Goal: Task Accomplishment & Management: Understand process/instructions

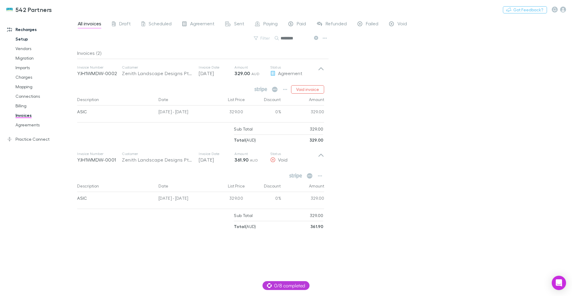
click at [21, 42] on link "Setup" at bounding box center [45, 39] width 71 height 10
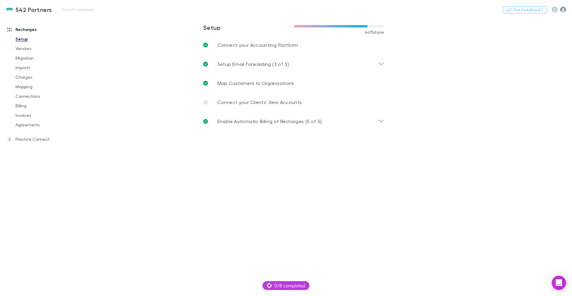
click at [565, 9] on icon "button" at bounding box center [563, 10] width 6 height 6
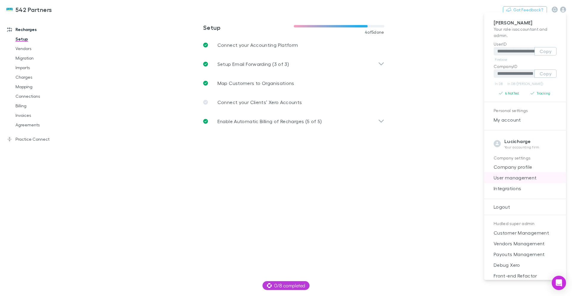
click at [523, 181] on span "User management" at bounding box center [525, 177] width 72 height 7
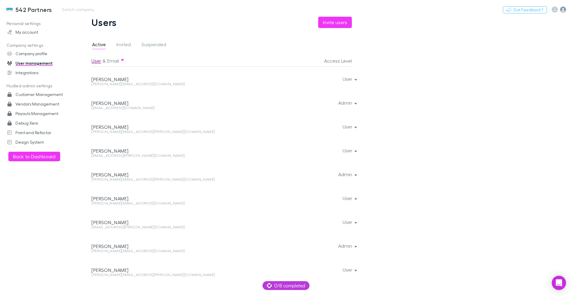
click at [565, 9] on icon "button" at bounding box center [563, 10] width 6 height 6
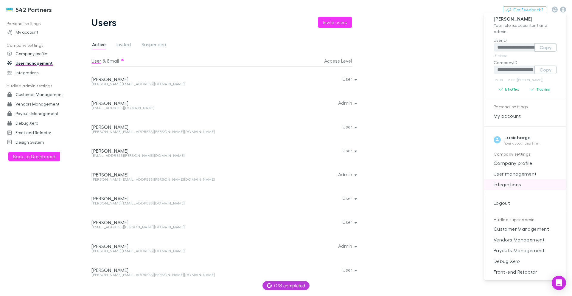
scroll to position [6, 0]
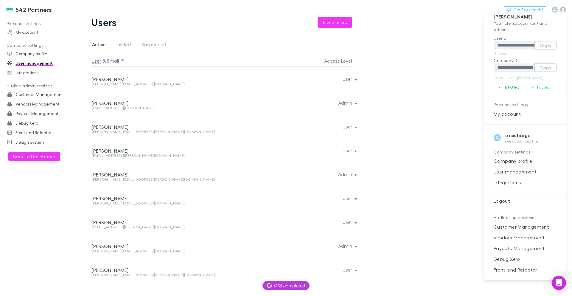
click at [22, 23] on div at bounding box center [286, 148] width 572 height 296
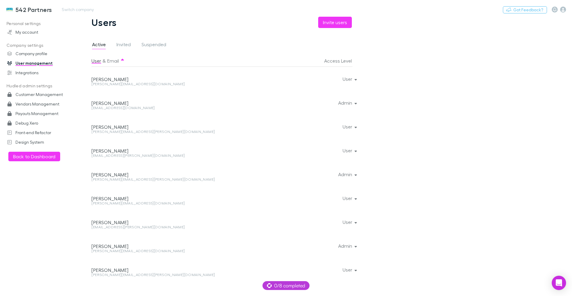
click at [25, 11] on h3 "542 Partners" at bounding box center [33, 9] width 37 height 7
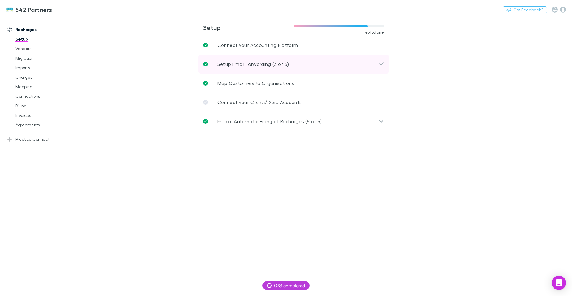
click at [262, 63] on p "Setup Email Forwarding (3 of 3)" at bounding box center [252, 63] width 71 height 7
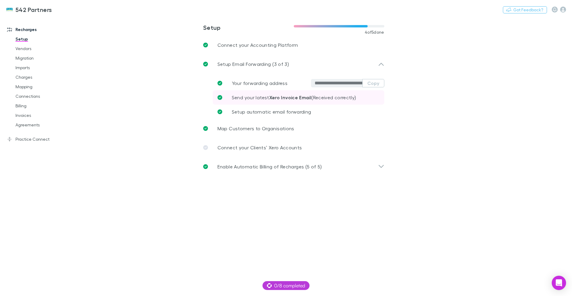
click at [257, 100] on span "Send your latest Xero Invoice Email (Received correctly)" at bounding box center [294, 97] width 125 height 6
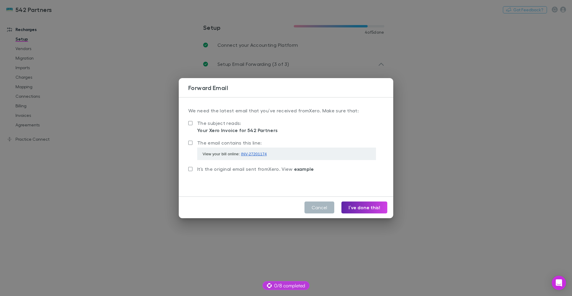
click at [321, 208] on button "Cancel" at bounding box center [319, 207] width 30 height 12
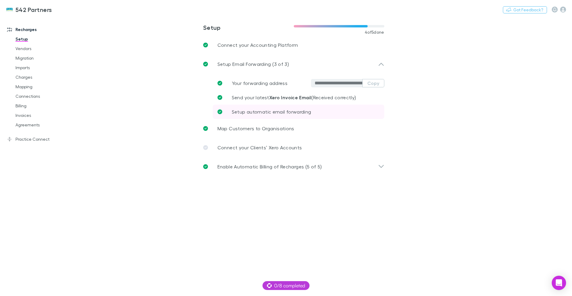
click at [284, 111] on span "Setup automatic email forwarding" at bounding box center [272, 112] width 80 height 6
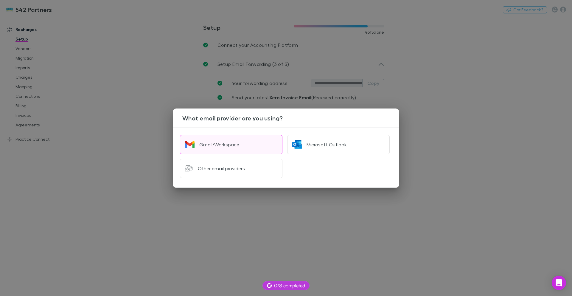
click at [239, 147] on div "Gmail/Workspace" at bounding box center [219, 145] width 40 height 6
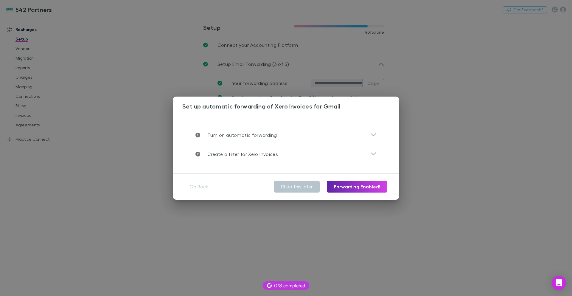
click at [198, 188] on button "Go Back" at bounding box center [199, 187] width 28 height 12
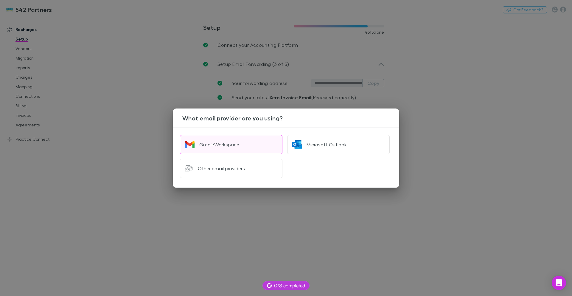
click at [219, 145] on div "Gmail/Workspace" at bounding box center [219, 145] width 40 height 6
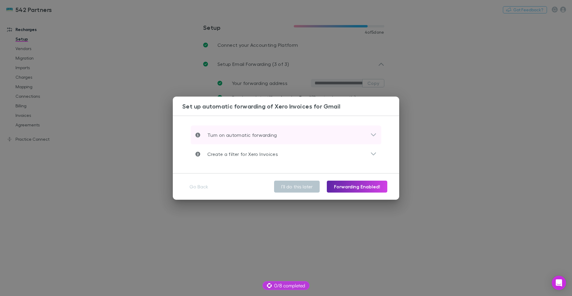
click at [359, 134] on div "Turn on automatic forwarding" at bounding box center [282, 134] width 175 height 7
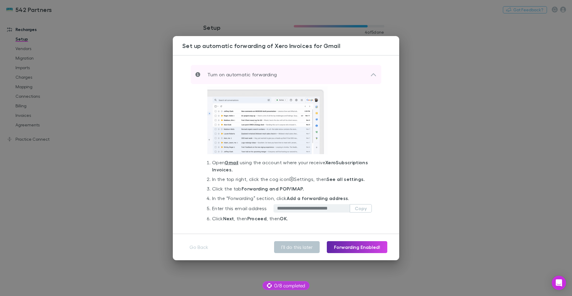
click at [374, 75] on div "Turn on automatic forwarding" at bounding box center [286, 74] width 191 height 19
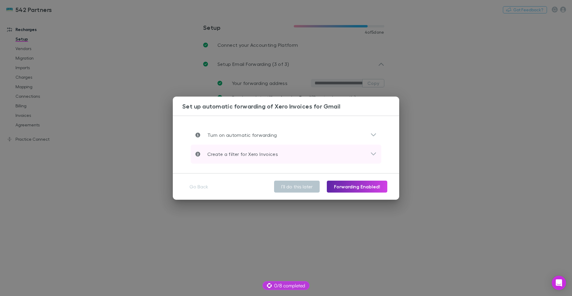
click at [368, 155] on div "Create a filter for Xero Invoices" at bounding box center [282, 153] width 175 height 7
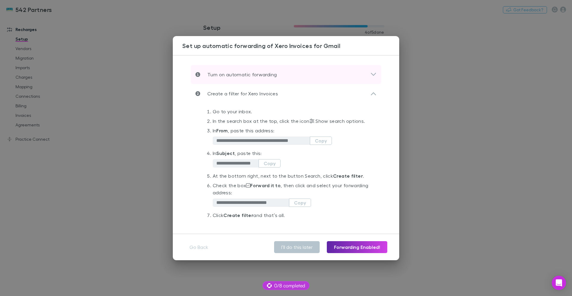
click at [370, 71] on icon at bounding box center [373, 74] width 6 height 7
